Goal: Find specific page/section: Find specific page/section

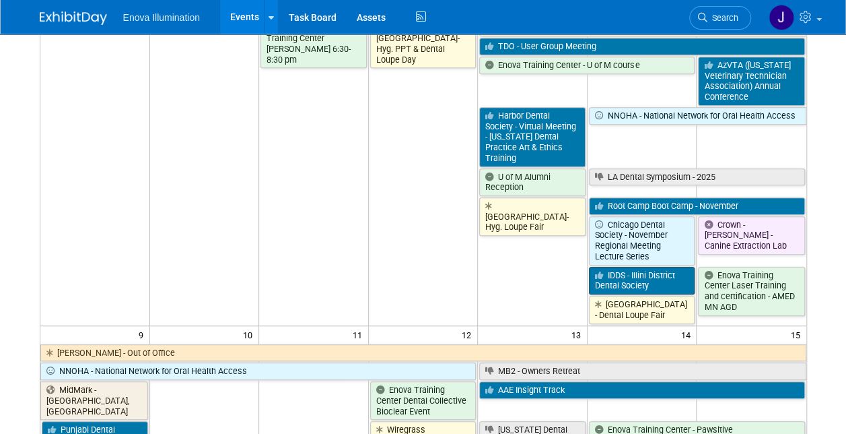
scroll to position [269, 0]
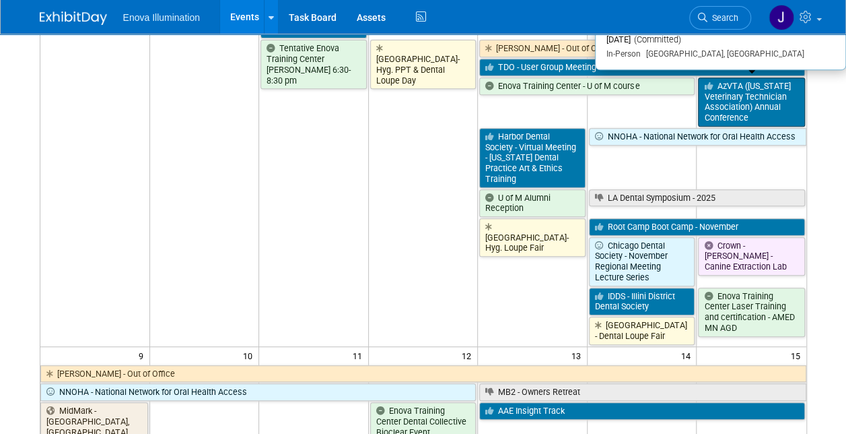
click at [745, 100] on link "AzVTA ([US_STATE] Veterinary Technician Association) Annual Conference" at bounding box center [751, 101] width 106 height 49
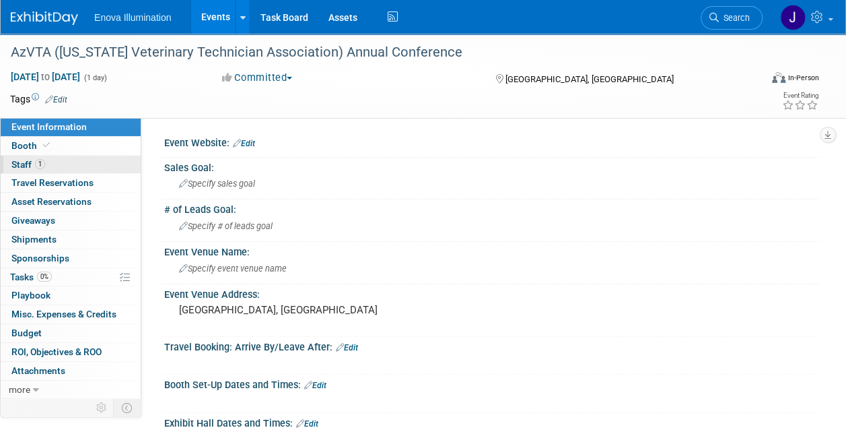
click at [20, 164] on span "Staff 1" at bounding box center [28, 164] width 34 height 11
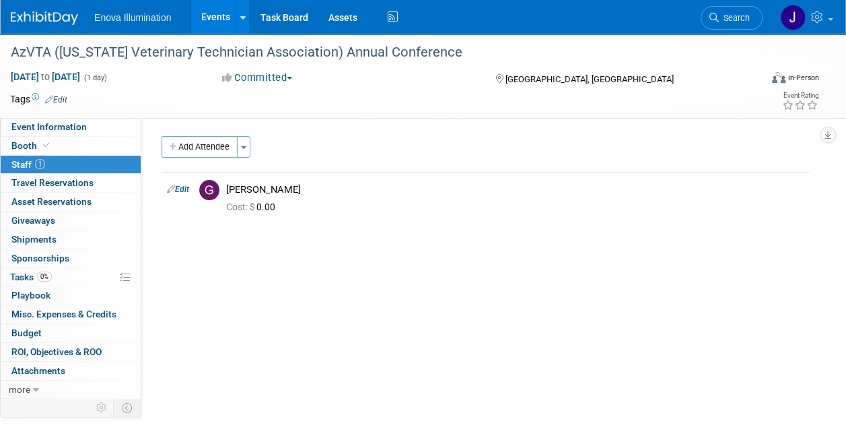
click at [225, 14] on link "Events" at bounding box center [215, 17] width 49 height 34
